Goal: Transaction & Acquisition: Download file/media

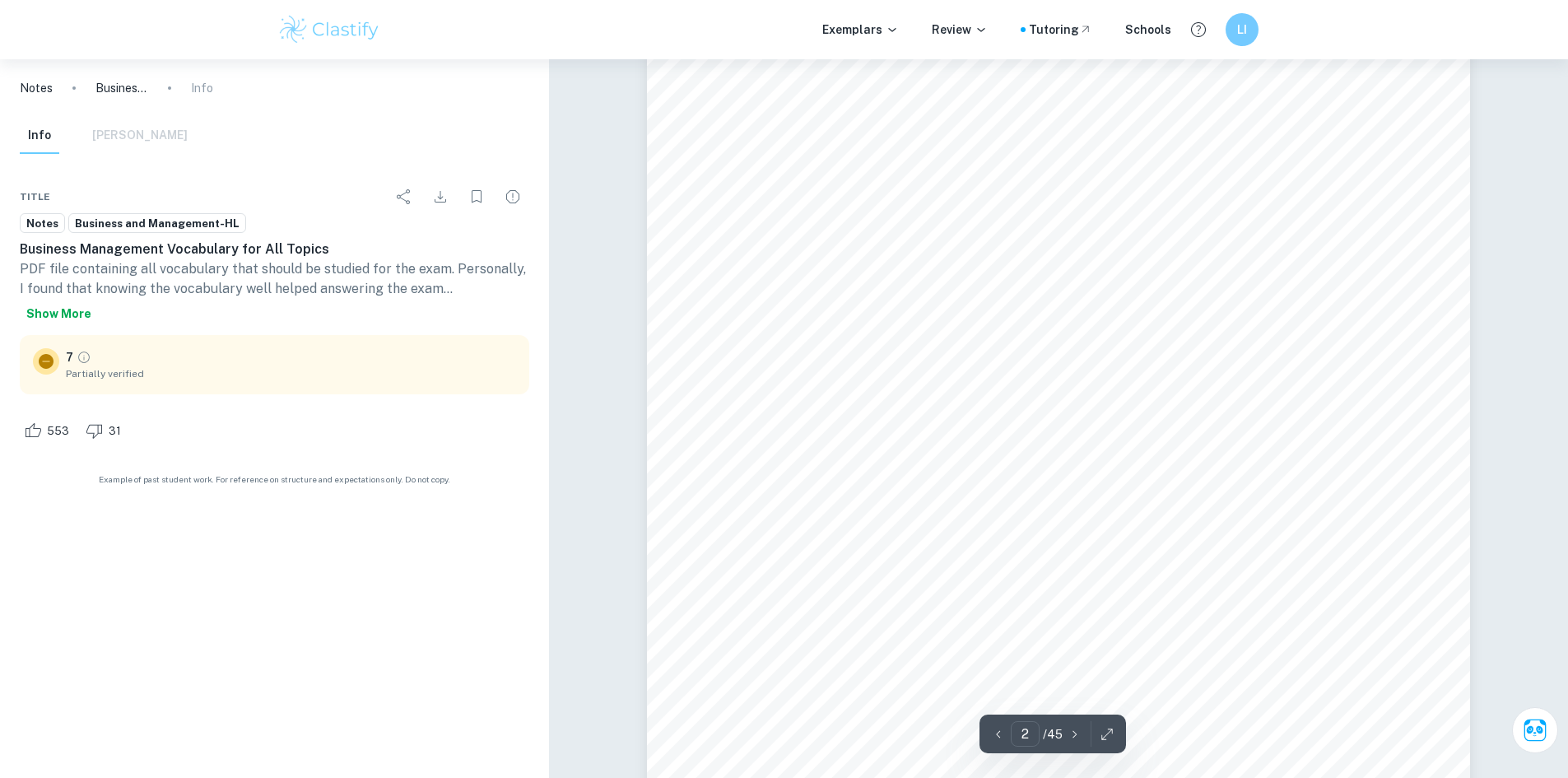
scroll to position [756, 0]
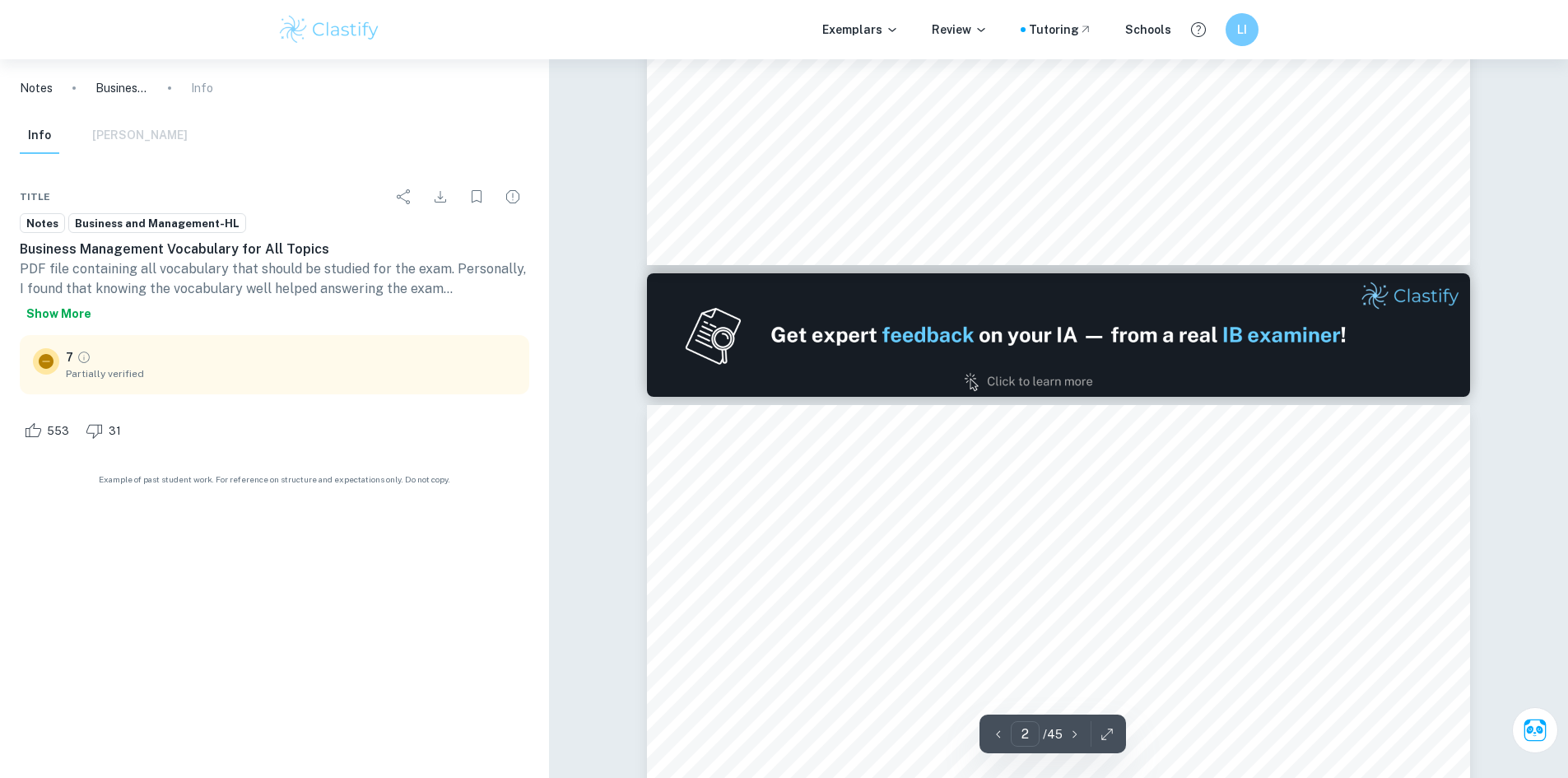
type input "1"
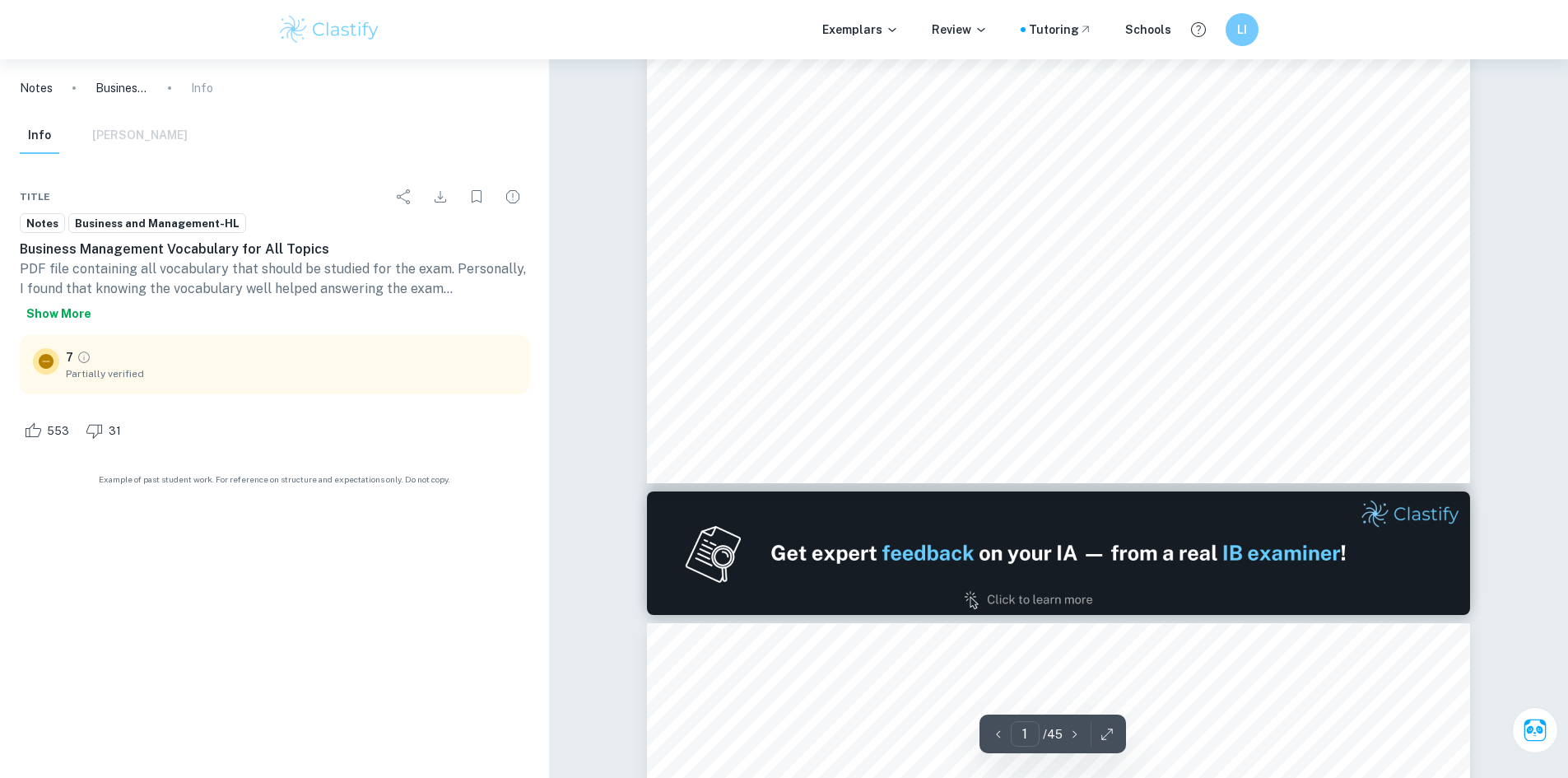
scroll to position [0, 0]
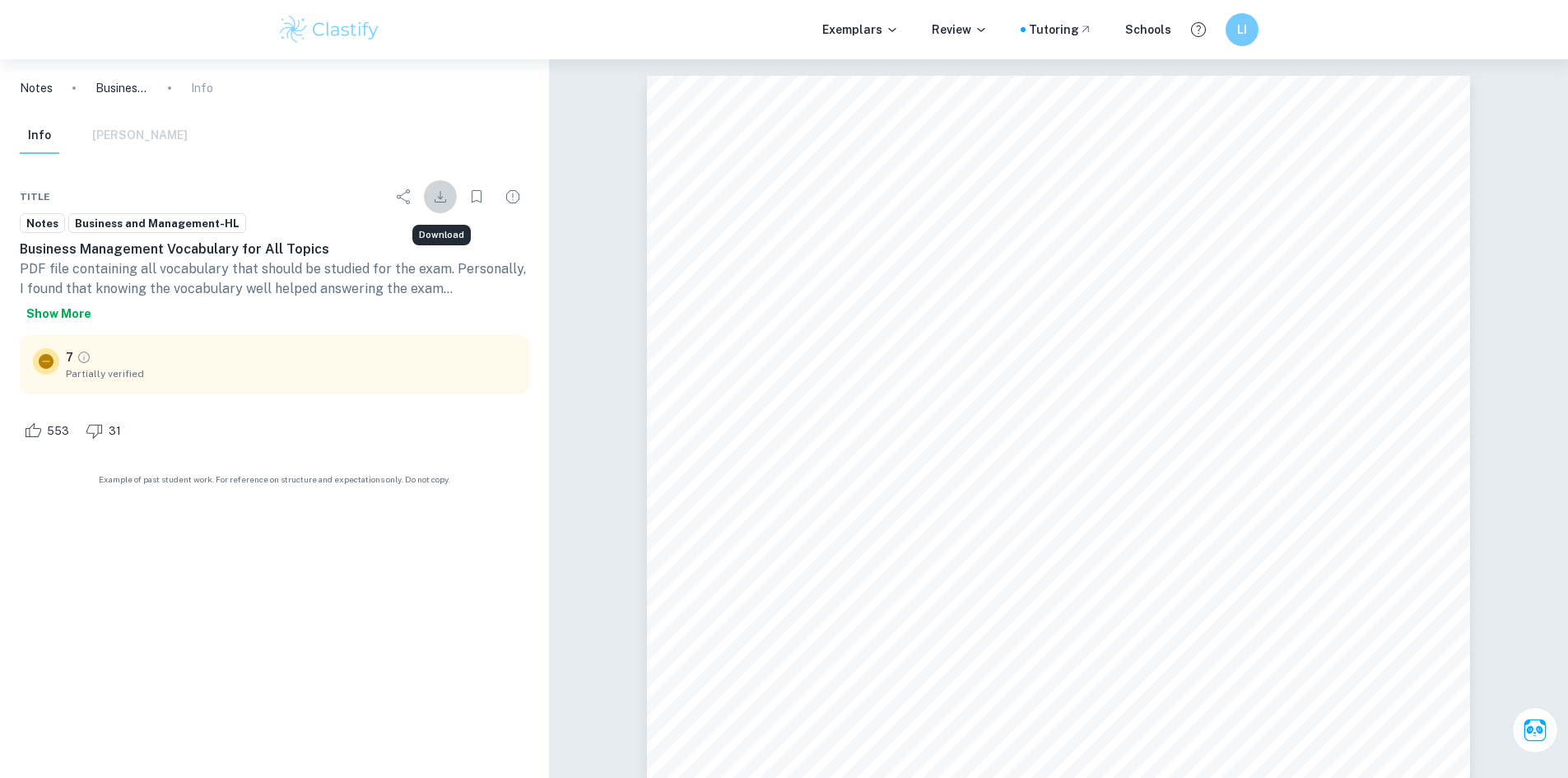
click at [443, 196] on icon "Download" at bounding box center [440, 196] width 19 height 19
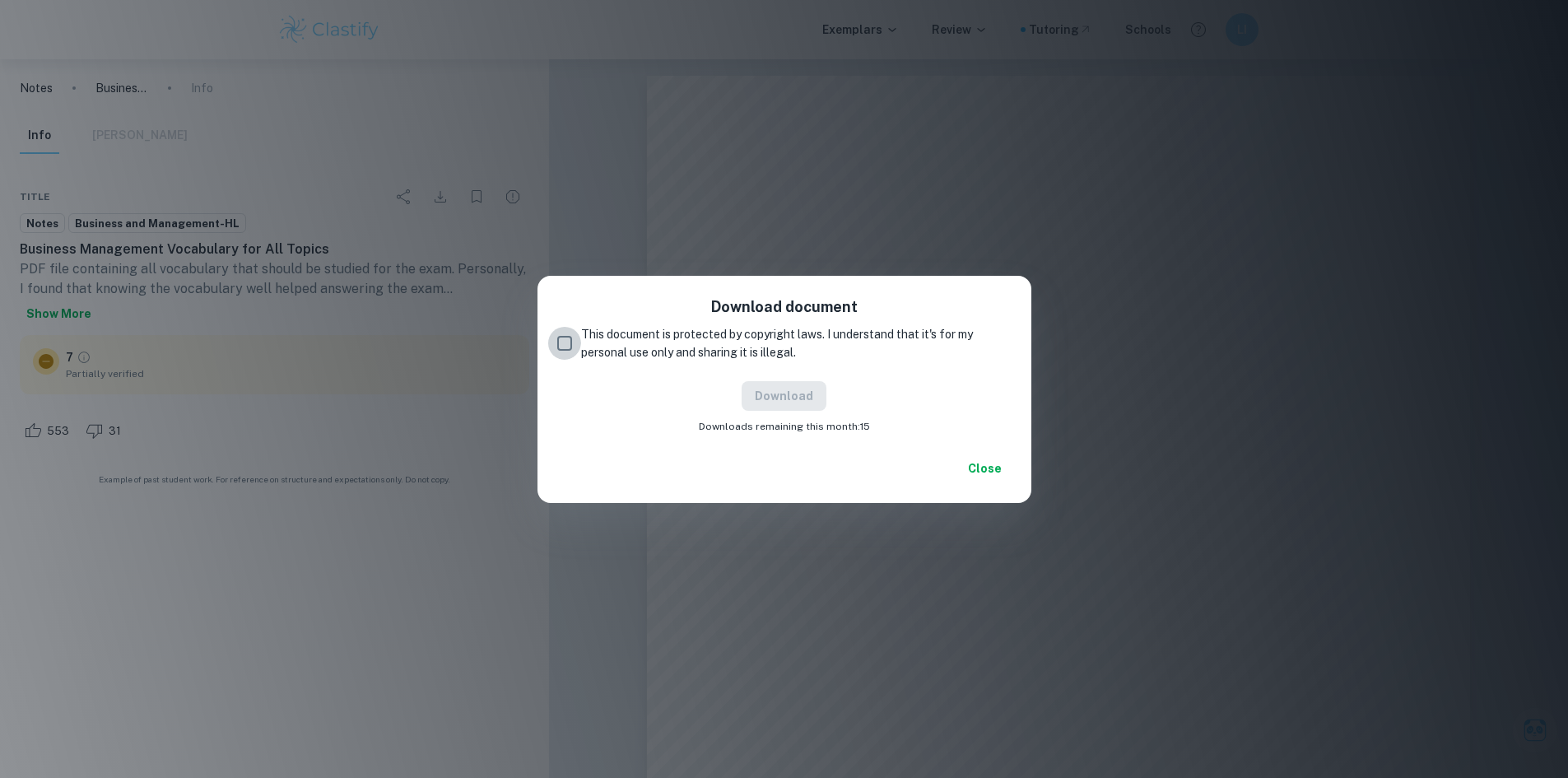
click at [568, 343] on input "This document is protected by copyright laws. I understand that it's for my per…" at bounding box center [564, 342] width 32 height 32
checkbox input "true"
click at [774, 395] on button "Download" at bounding box center [784, 396] width 84 height 30
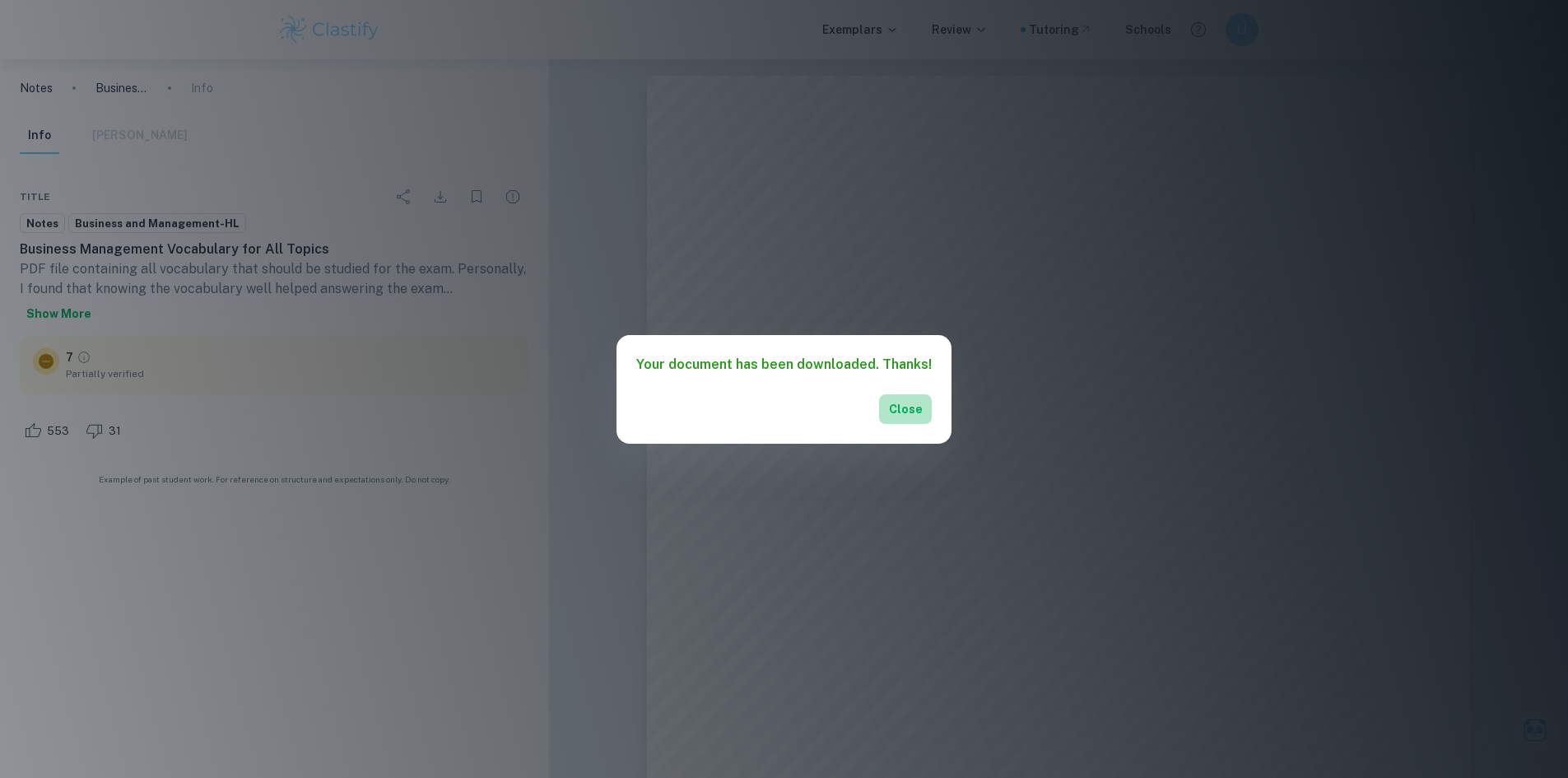
click at [905, 411] on button "Close" at bounding box center [906, 409] width 53 height 30
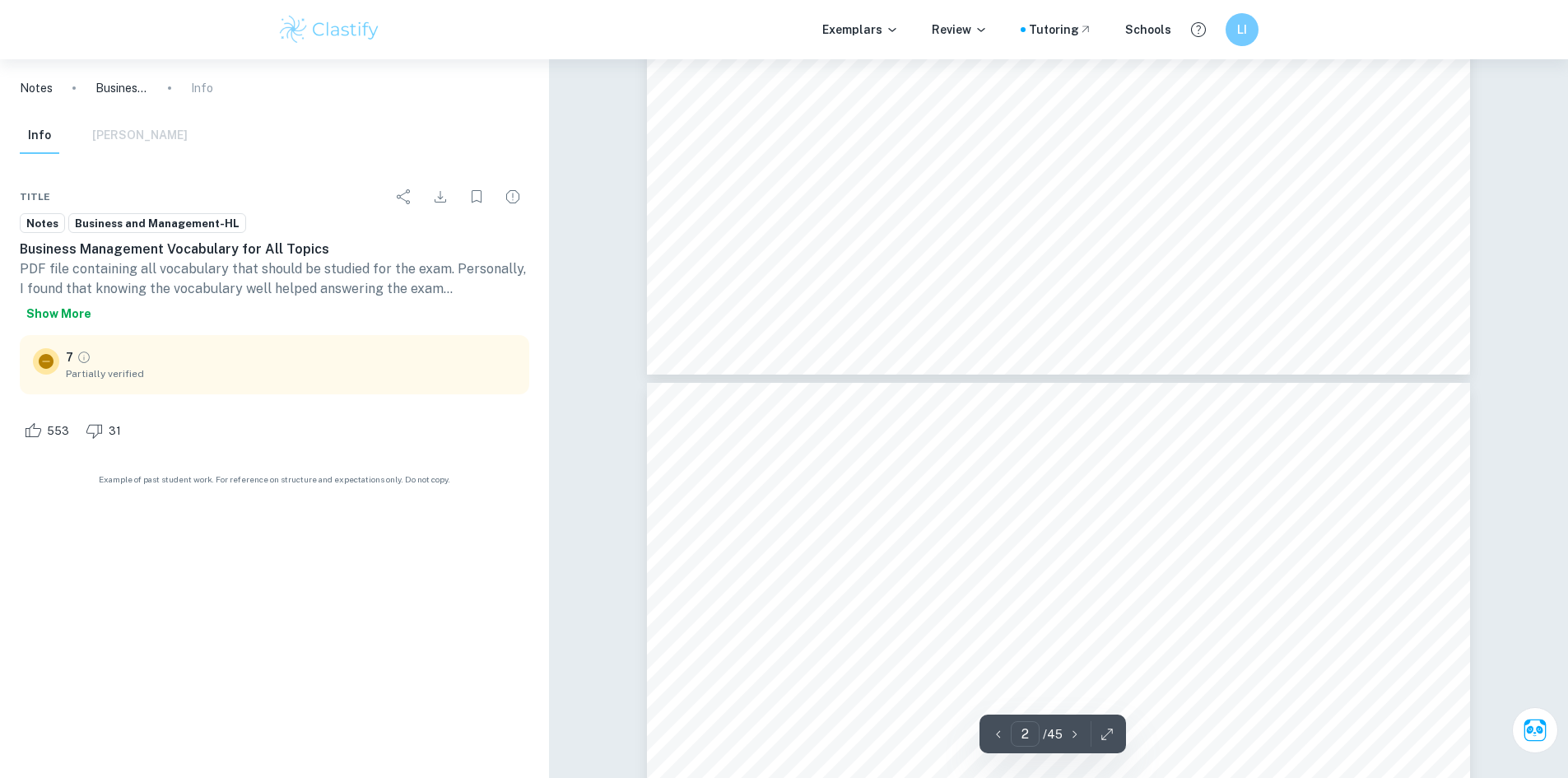
type input "3"
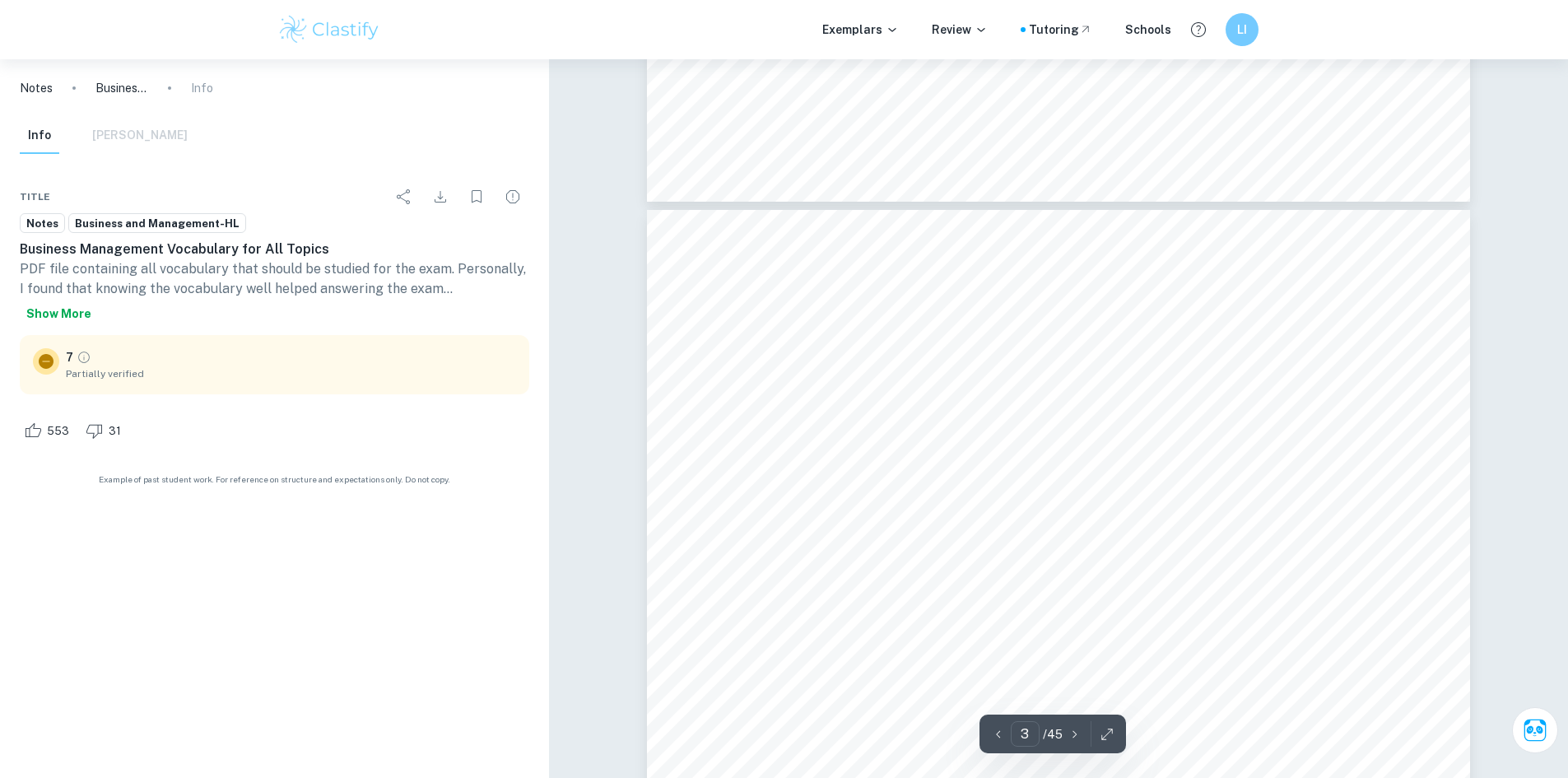
scroll to position [2341, 0]
